Goal: Task Accomplishment & Management: Manage account settings

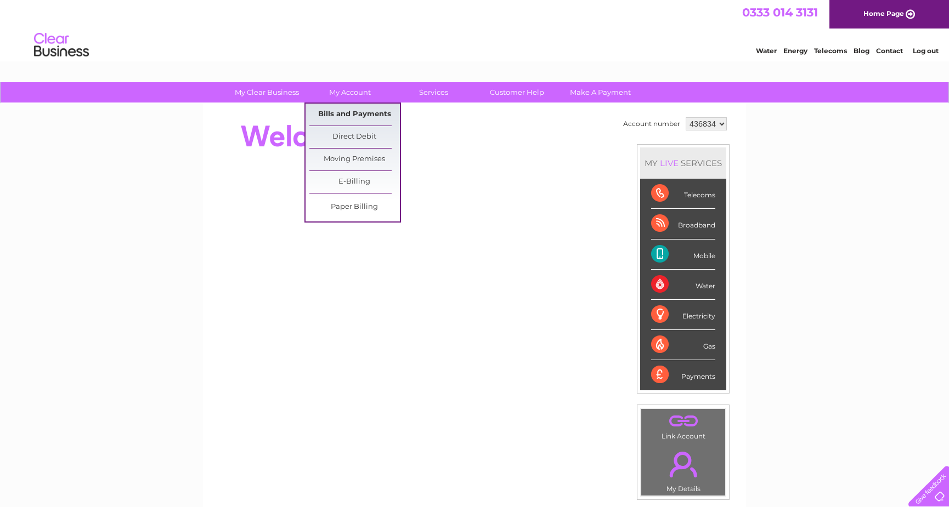
click at [352, 112] on link "Bills and Payments" at bounding box center [354, 115] width 91 height 22
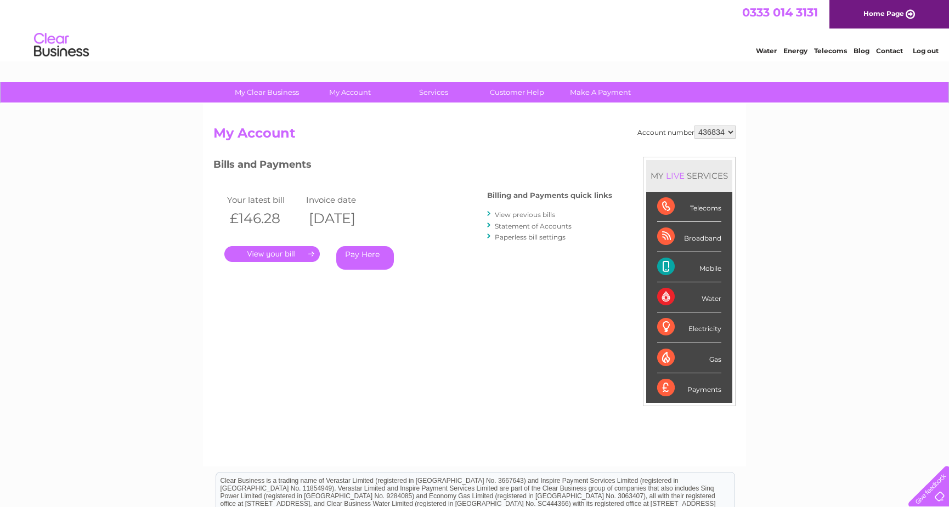
click at [519, 214] on link "View previous bills" at bounding box center [525, 215] width 60 height 8
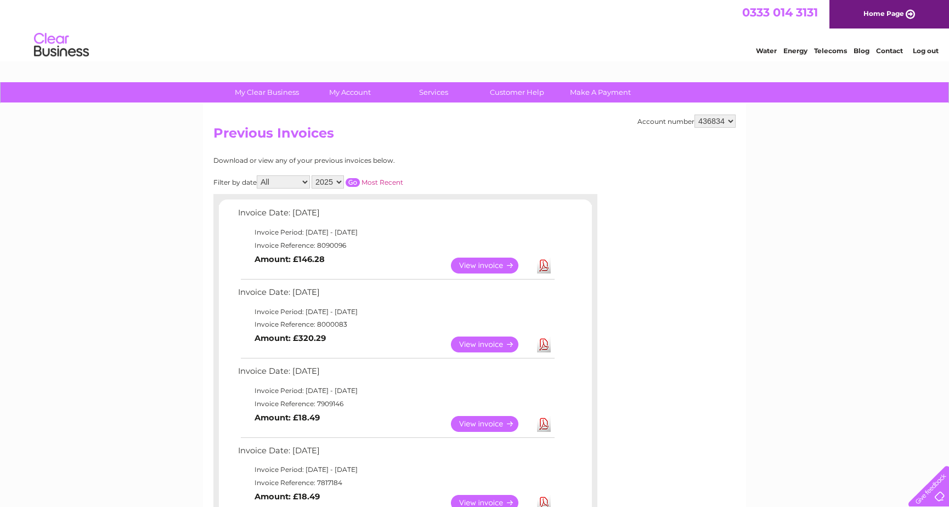
click at [471, 425] on link "View" at bounding box center [491, 424] width 81 height 16
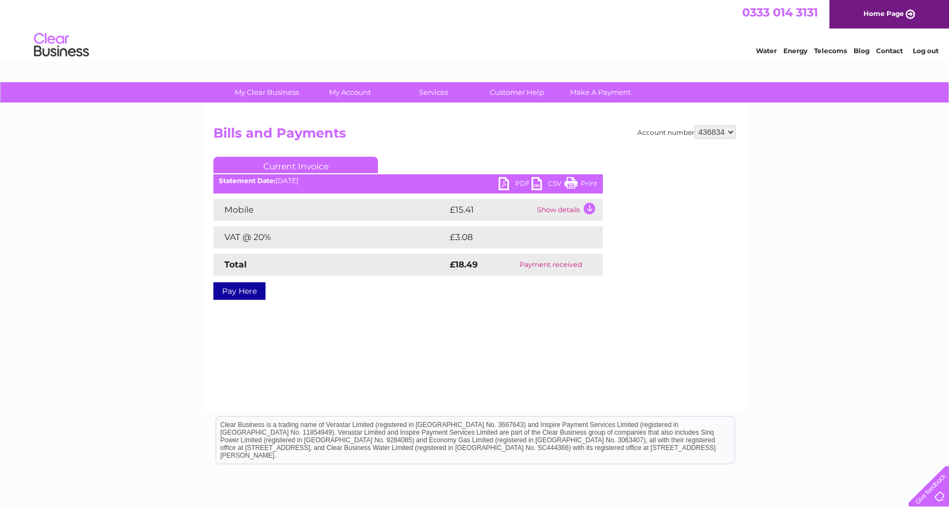
click at [513, 184] on link "PDF" at bounding box center [515, 185] width 33 height 16
